Goal: Information Seeking & Learning: Learn about a topic

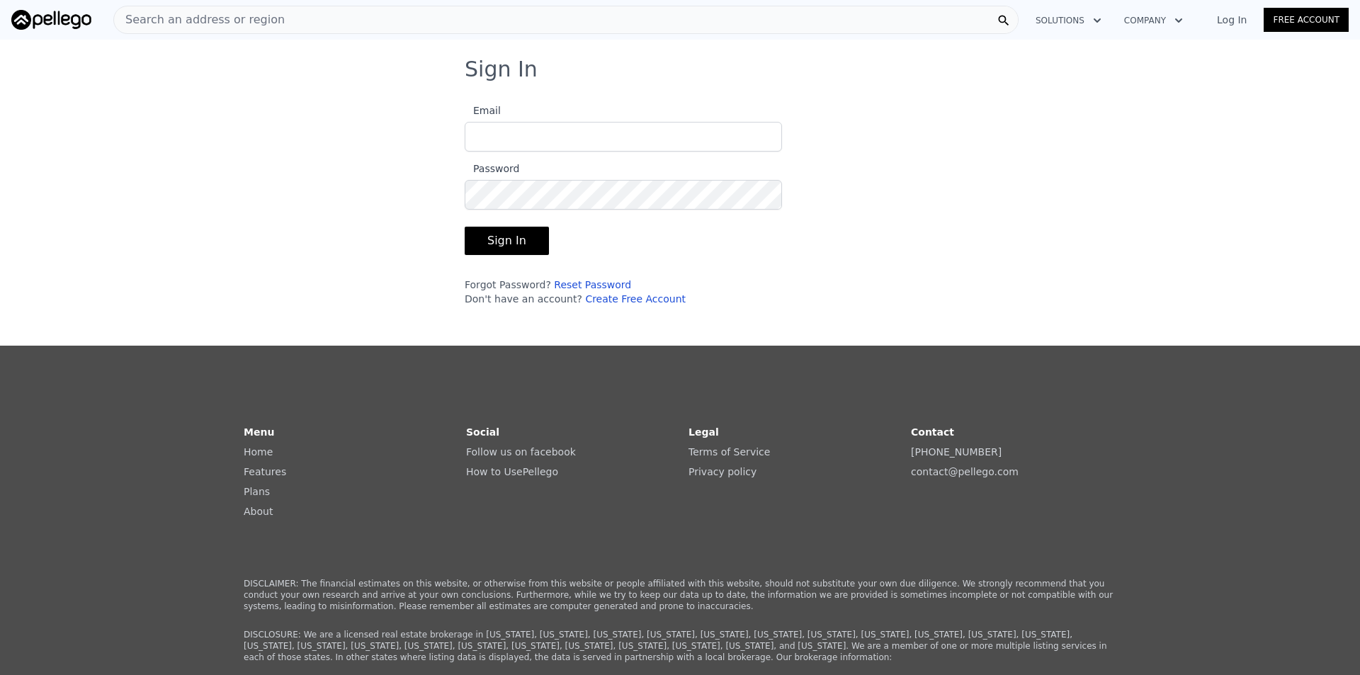
type input "[EMAIL_ADDRESS][DOMAIN_NAME]"
click at [485, 239] on button "Sign In" at bounding box center [507, 241] width 84 height 28
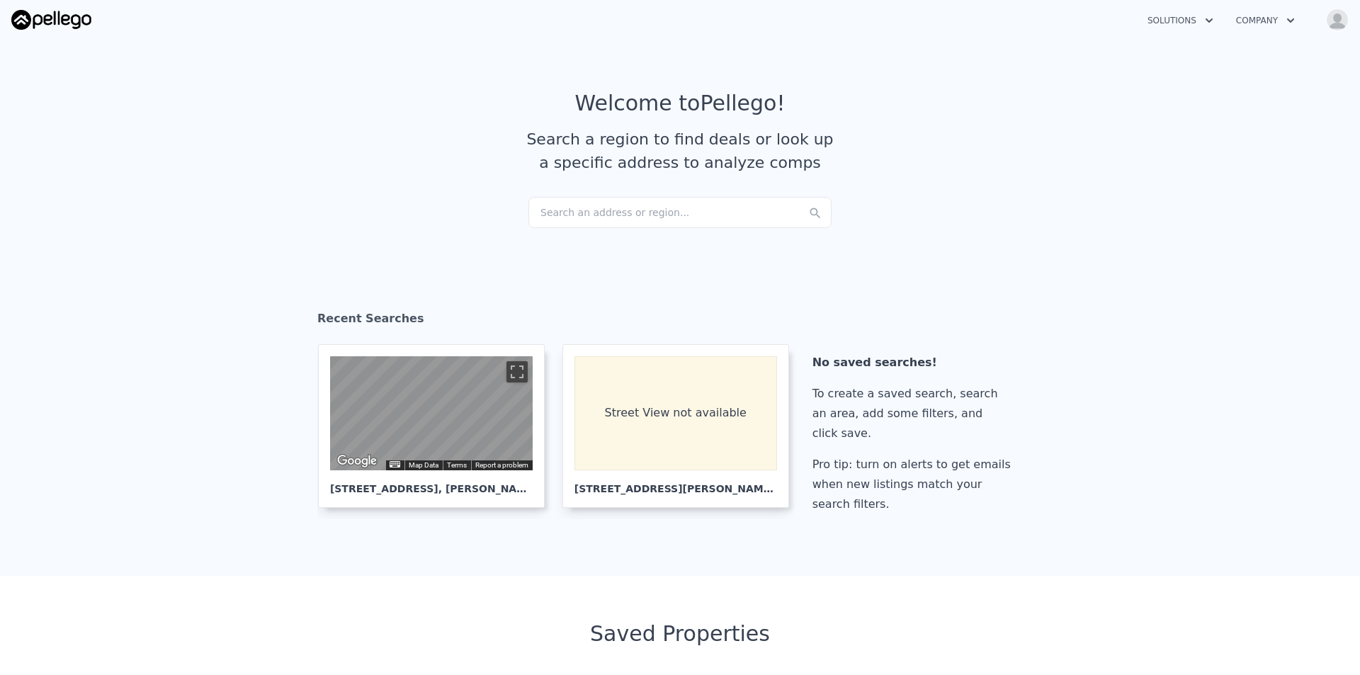
click at [609, 200] on div "Search an address or region..." at bounding box center [679, 212] width 303 height 31
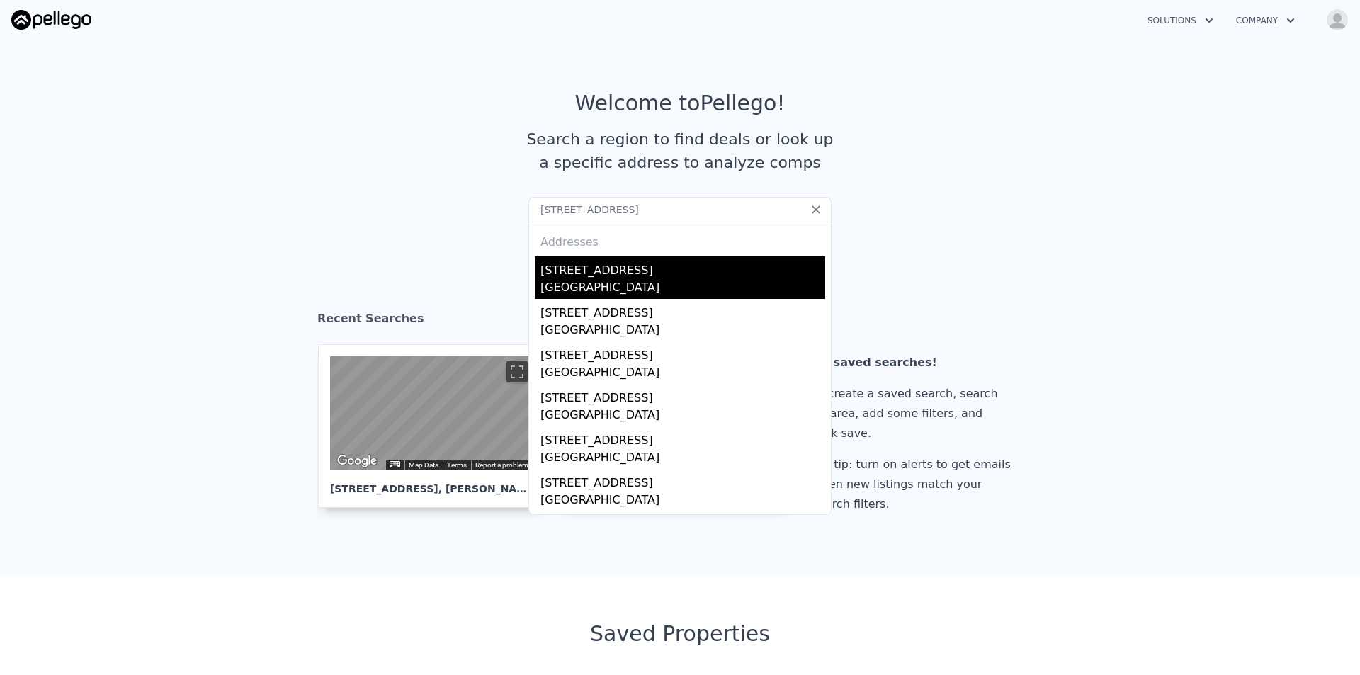
type input "[STREET_ADDRESS]"
click at [604, 273] on div "[STREET_ADDRESS]" at bounding box center [683, 267] width 285 height 23
